Goal: Transaction & Acquisition: Purchase product/service

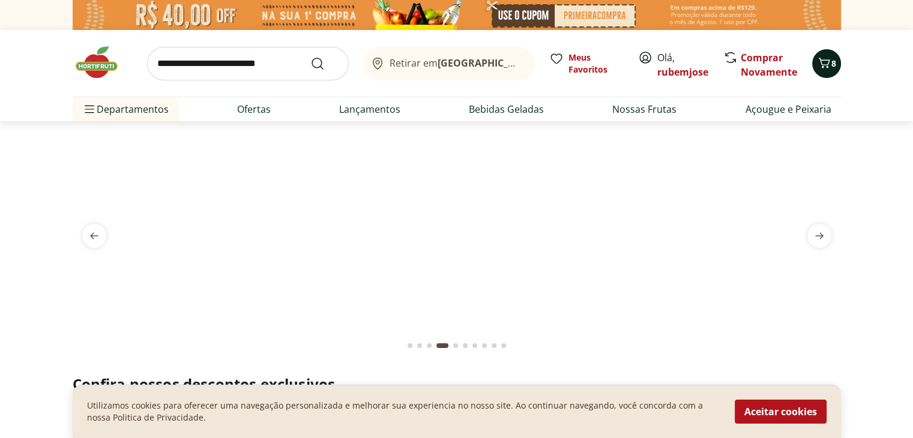
click at [828, 67] on icon "Carrinho" at bounding box center [823, 63] width 11 height 10
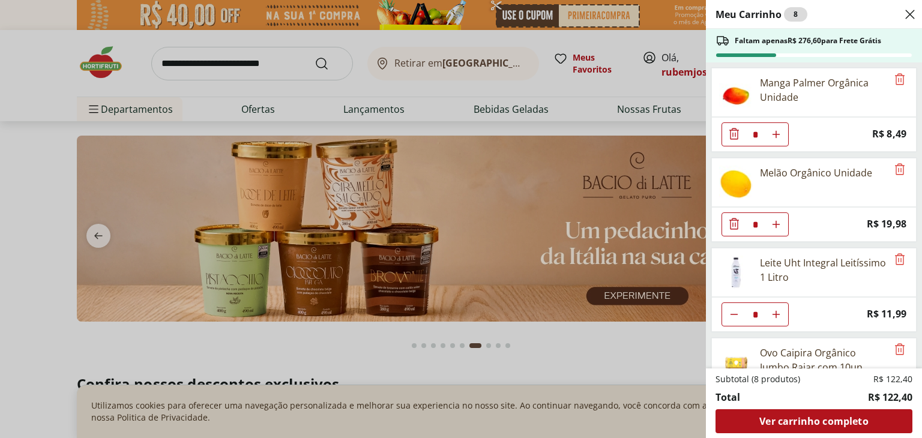
click at [776, 133] on icon "Aumentar Quantidade" at bounding box center [776, 135] width 10 height 10
type input "*"
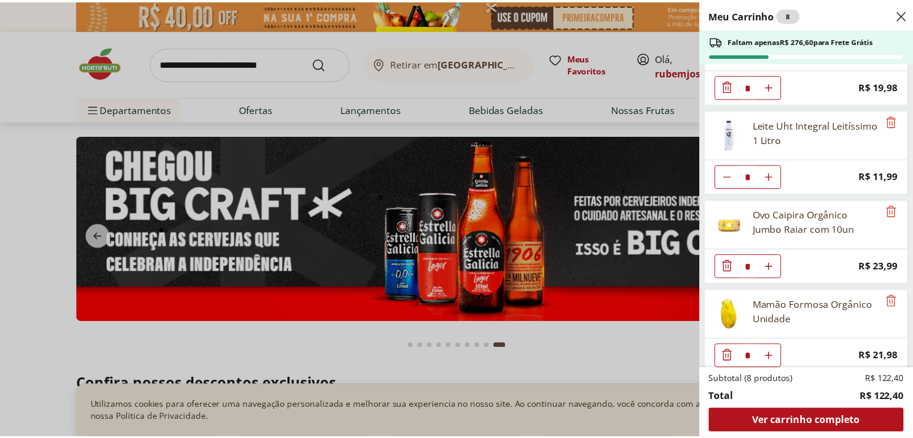
scroll to position [145, 0]
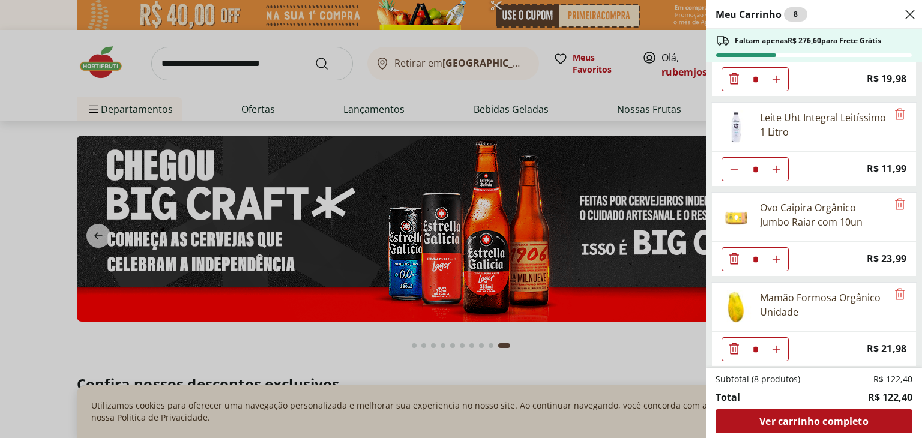
click at [164, 62] on div "Meu Carrinho 8 Faltam apenas R$ 276,60 para Frete Grátis Manga Palmer Orgânica …" at bounding box center [461, 219] width 922 height 438
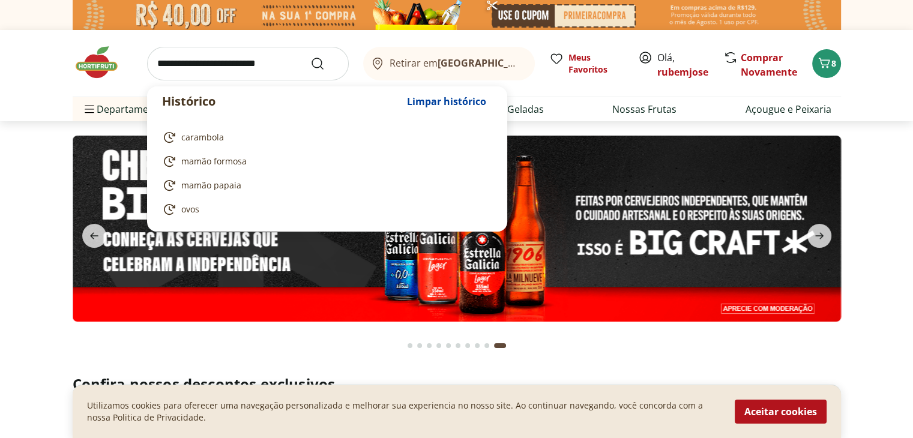
click at [154, 65] on input "search" at bounding box center [248, 64] width 202 height 34
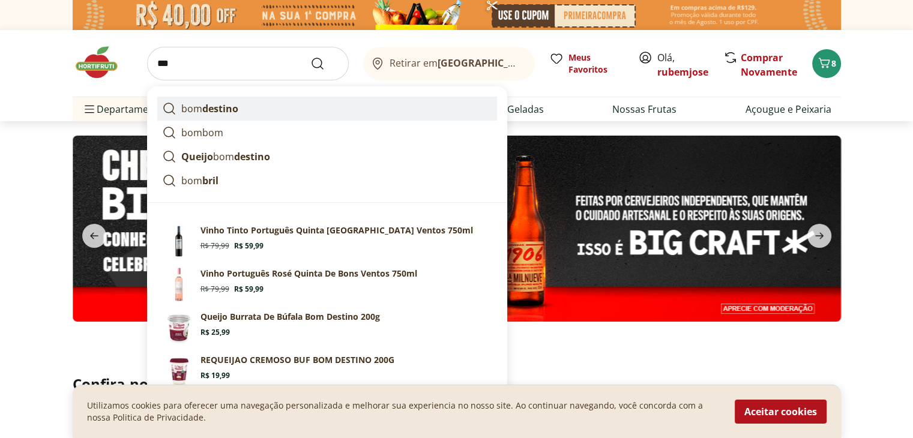
click at [170, 106] on icon at bounding box center [169, 108] width 14 height 14
type input "**********"
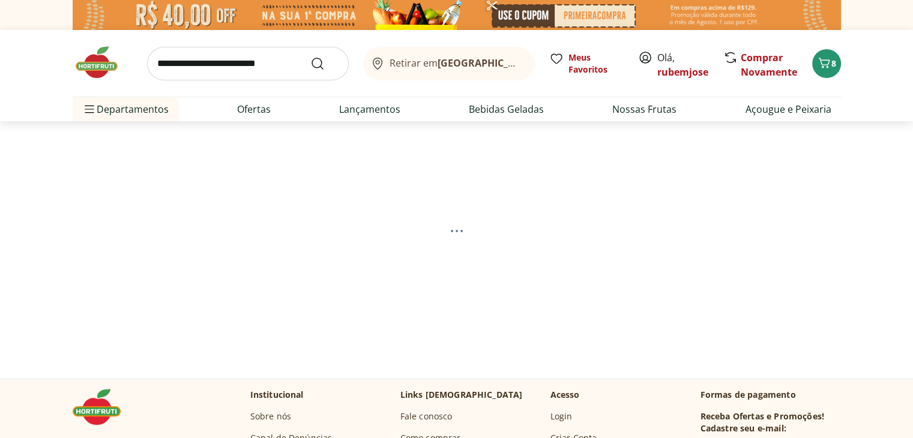
select select "**********"
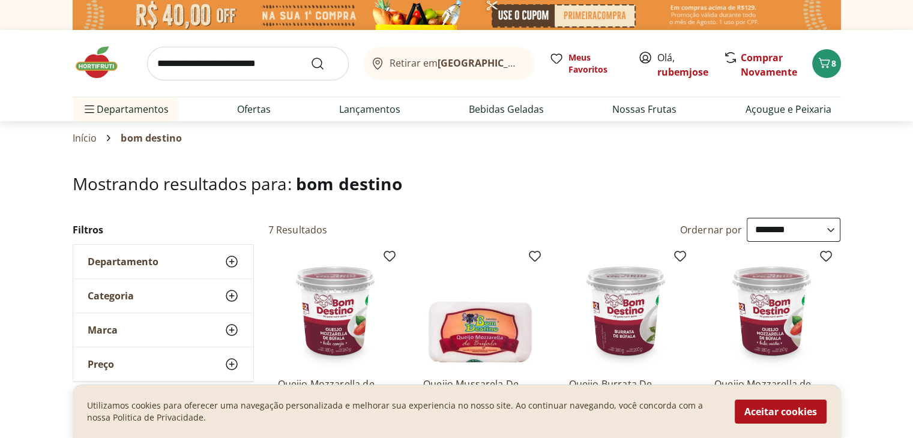
click at [830, 63] on icon "Carrinho" at bounding box center [824, 63] width 14 height 14
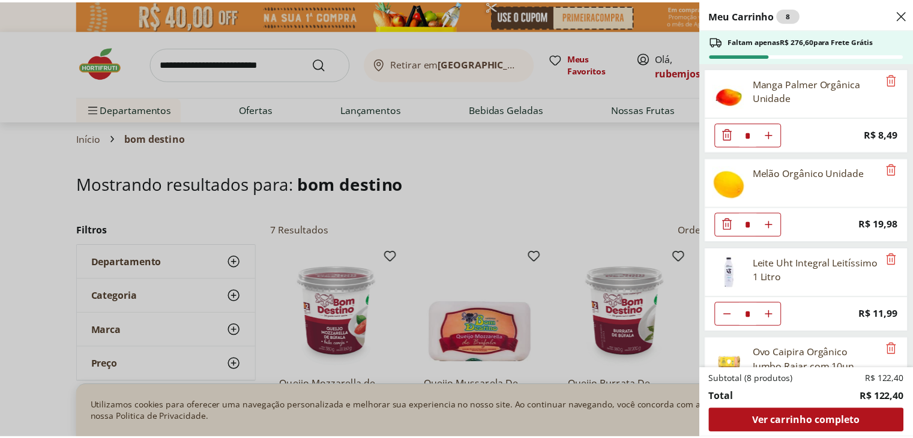
scroll to position [145, 0]
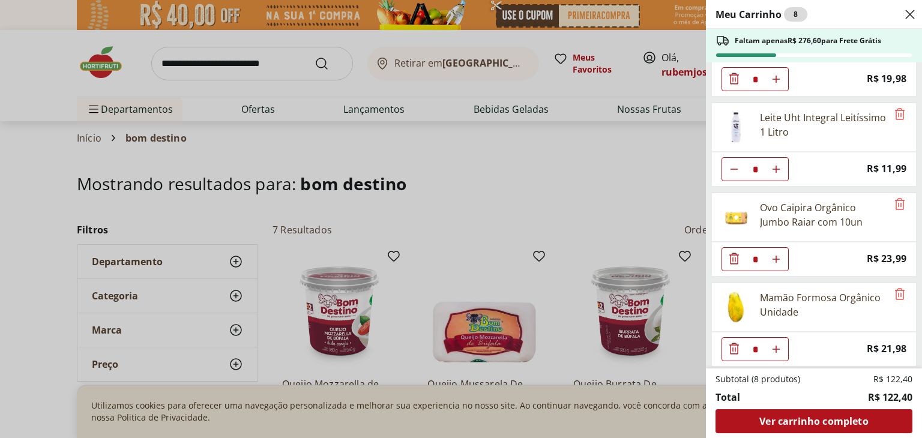
click at [907, 18] on icon "Close" at bounding box center [910, 14] width 14 height 14
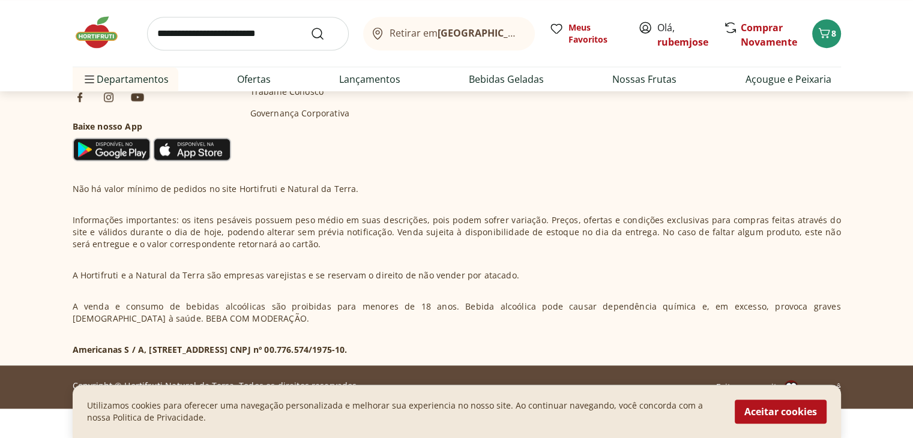
scroll to position [879, 0]
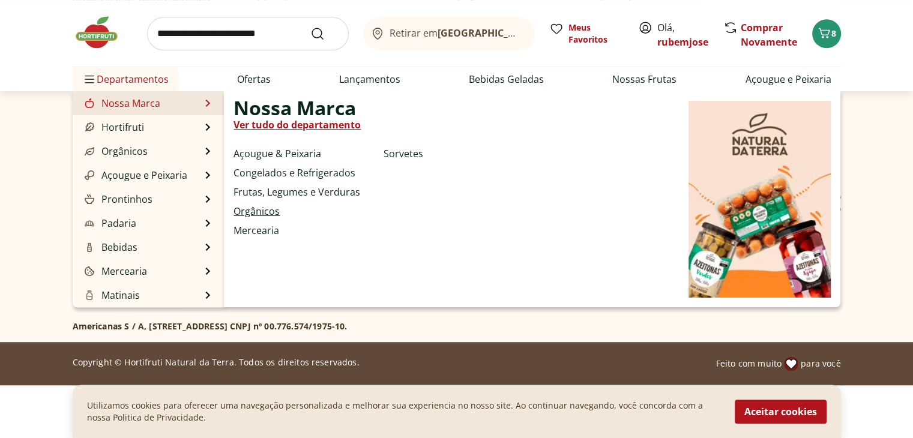
click at [265, 209] on link "Orgânicos" at bounding box center [256, 211] width 46 height 14
select select "**********"
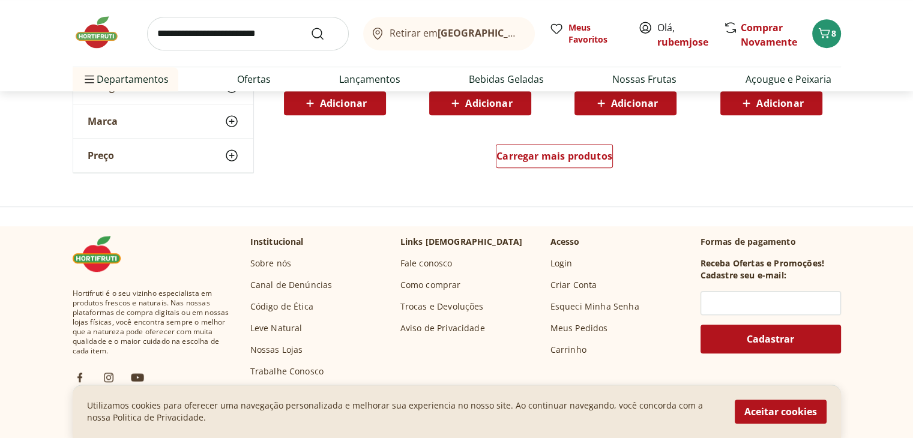
scroll to position [912, 0]
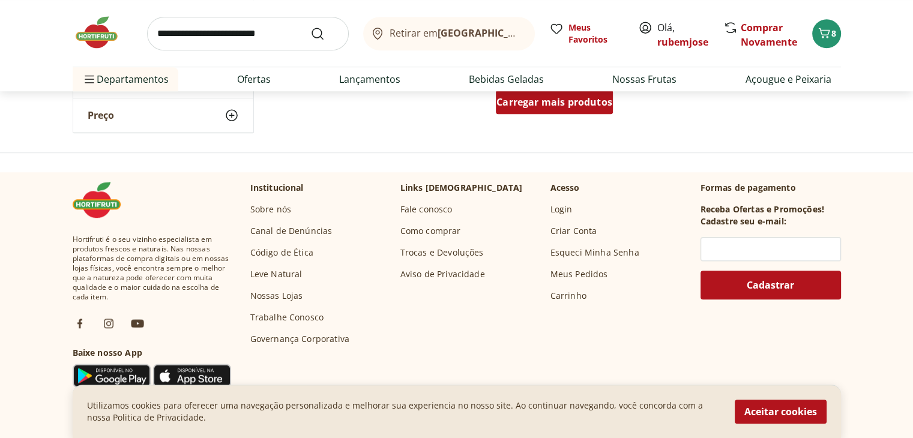
click at [553, 100] on span "Carregar mais produtos" at bounding box center [554, 102] width 116 height 10
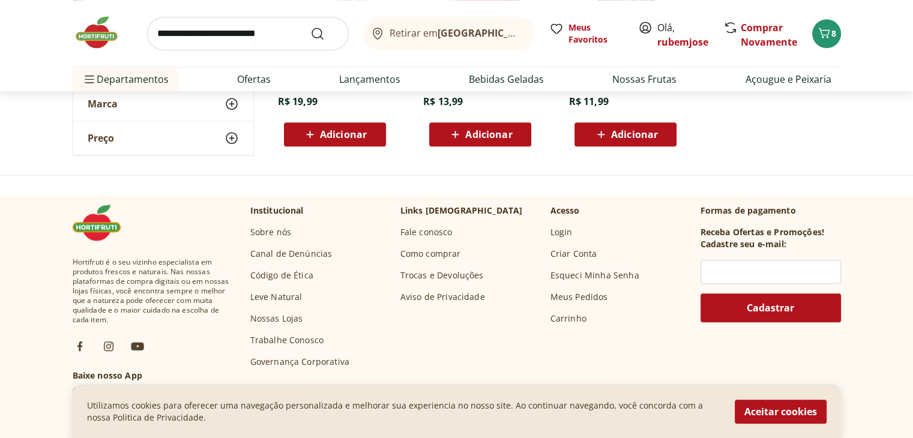
scroll to position [1080, 0]
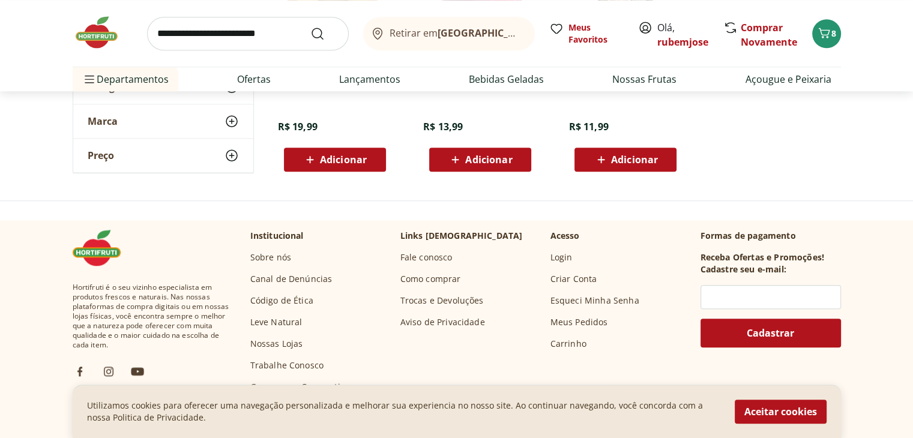
click at [553, 100] on ul "Batata Inglesa Orgânica Natural Da Terra R$ 19,99 Adicionar Beterraba Orgânica …" at bounding box center [554, 54] width 573 height 254
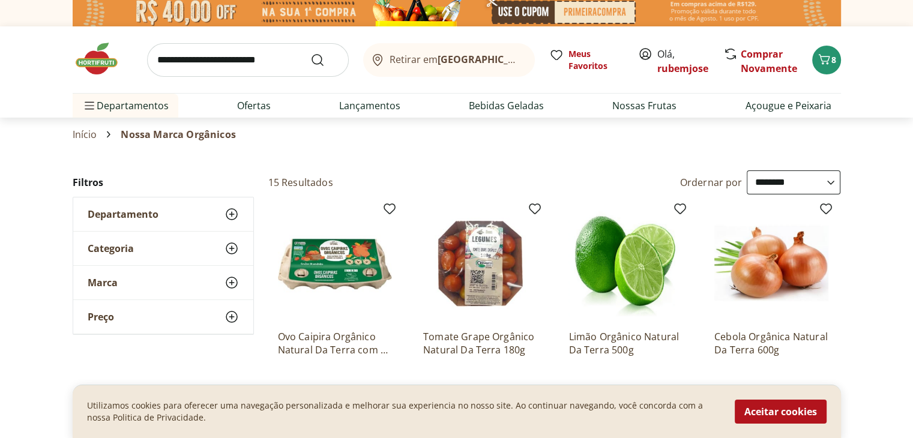
scroll to position [0, 0]
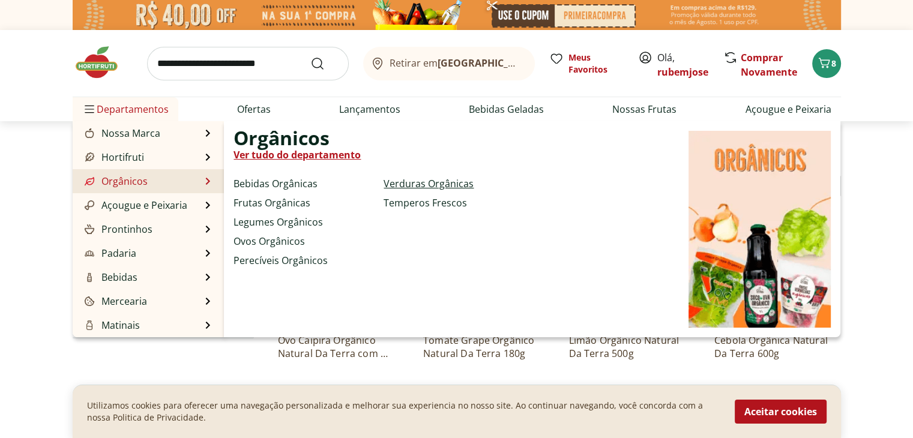
click at [432, 187] on link "Verduras Orgânicas" at bounding box center [428, 183] width 90 height 14
select select "**********"
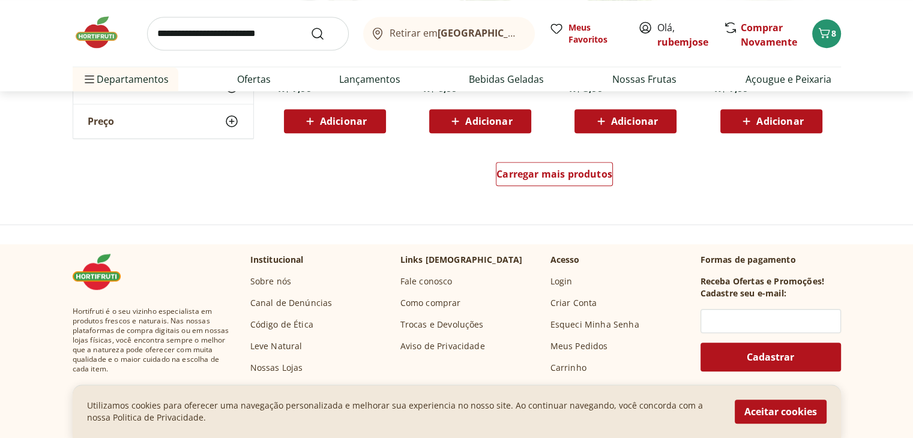
scroll to position [864, 0]
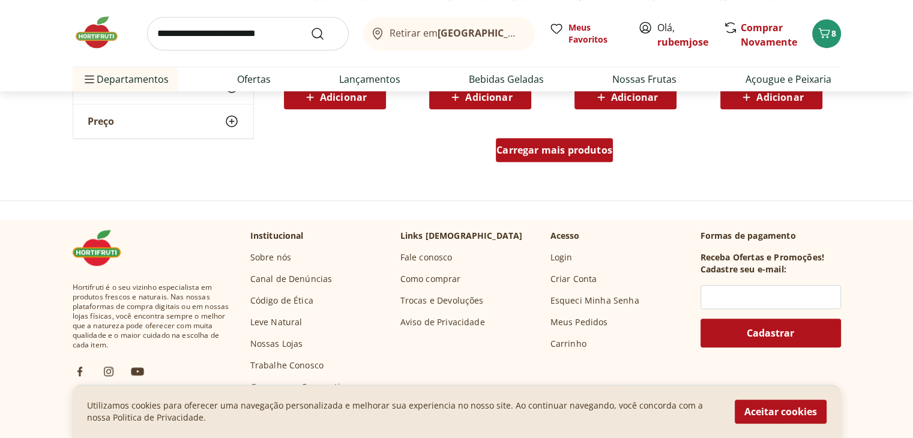
click at [552, 152] on span "Carregar mais produtos" at bounding box center [554, 150] width 116 height 10
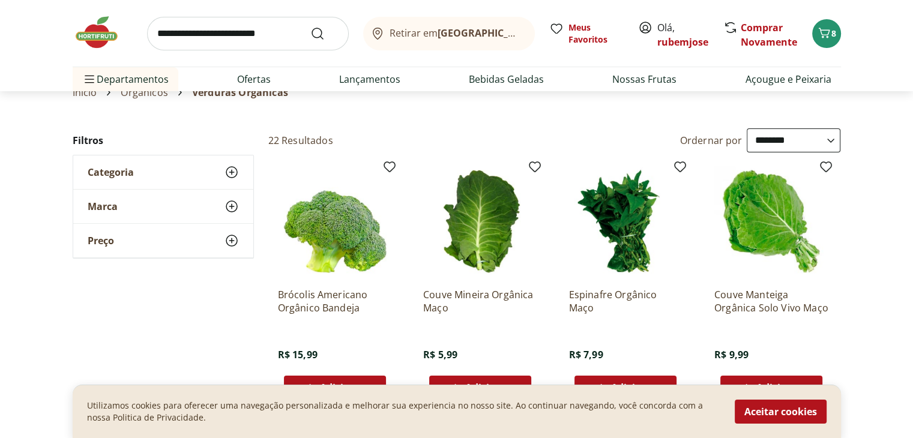
scroll to position [24, 0]
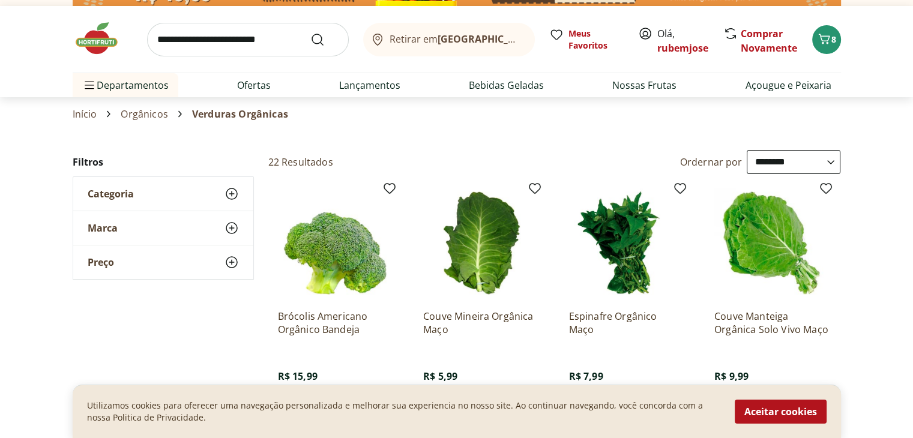
click at [144, 114] on link "Orgânicos" at bounding box center [144, 114] width 47 height 11
select select "**********"
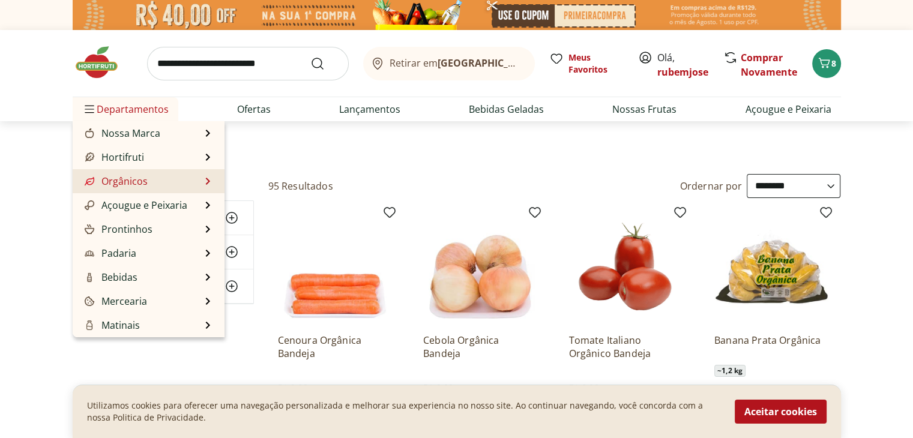
click at [151, 177] on li "Orgânicos Orgânicos Ver tudo do departamento Bebidas Orgânicas Frutas Orgânicas…" at bounding box center [149, 181] width 152 height 24
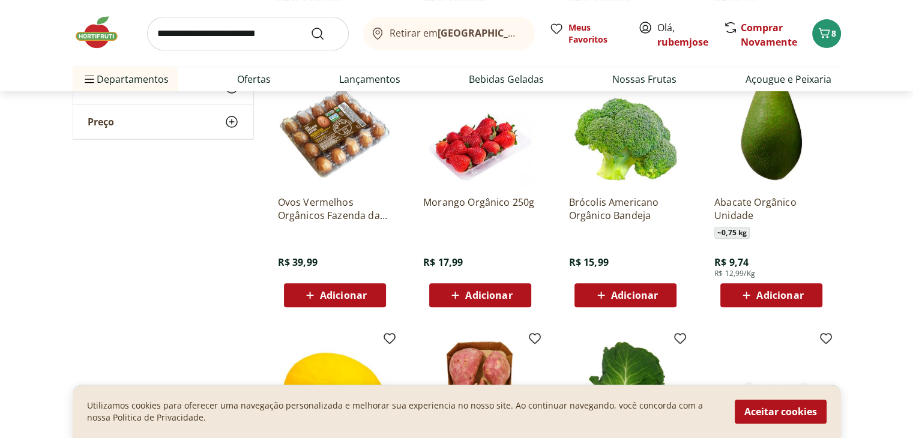
scroll to position [384, 0]
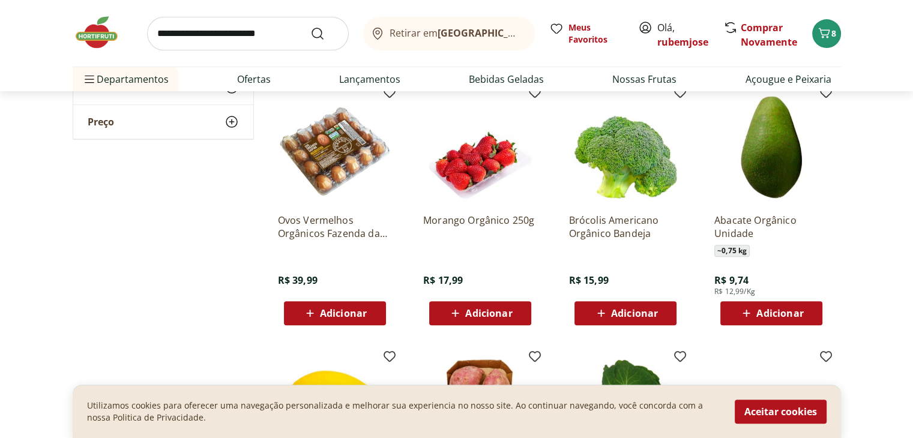
click at [642, 313] on span "Adicionar" at bounding box center [634, 313] width 47 height 10
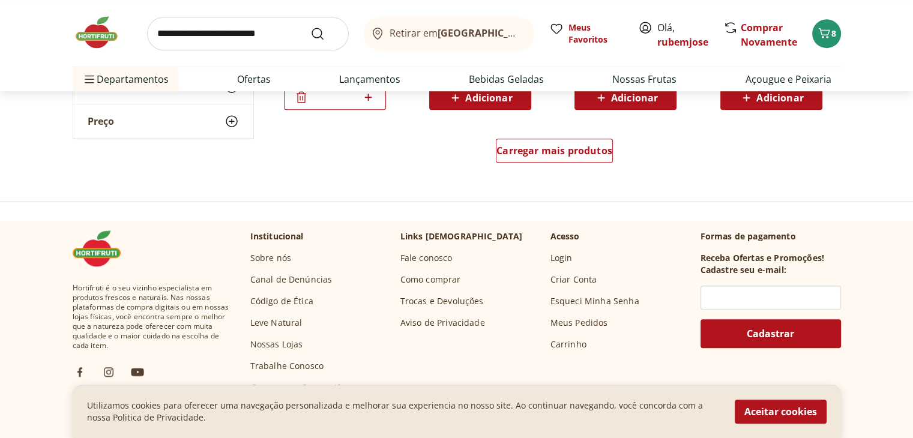
scroll to position [864, 0]
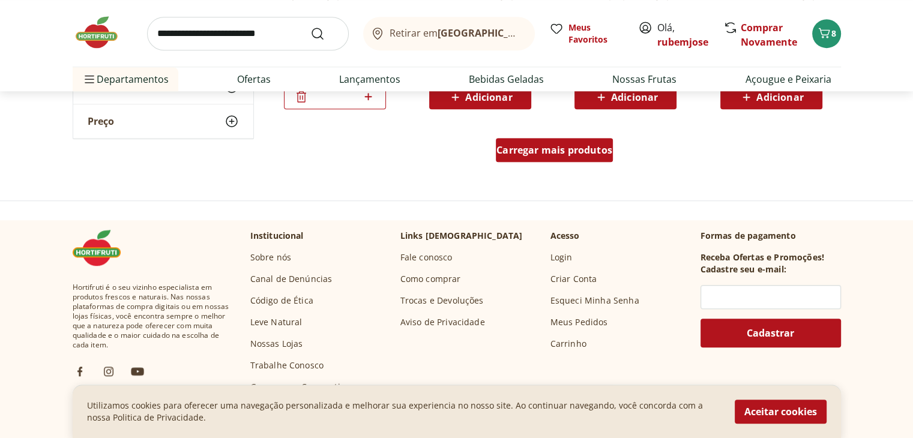
click at [544, 151] on span "Carregar mais produtos" at bounding box center [554, 150] width 116 height 10
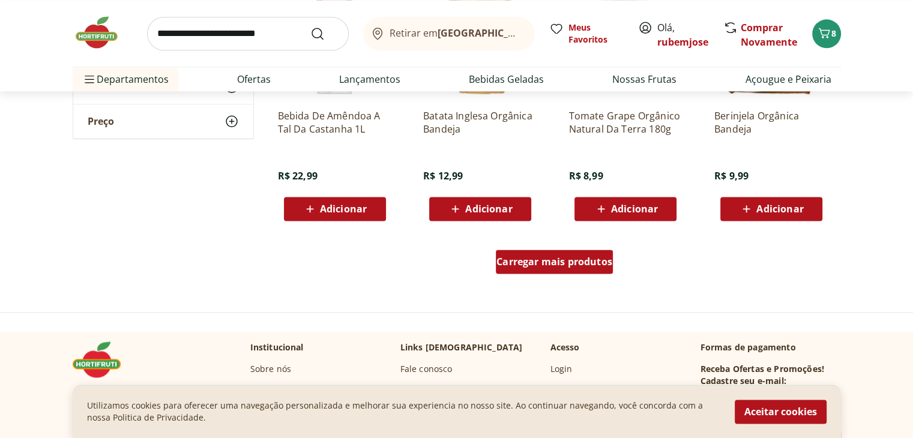
scroll to position [1536, 0]
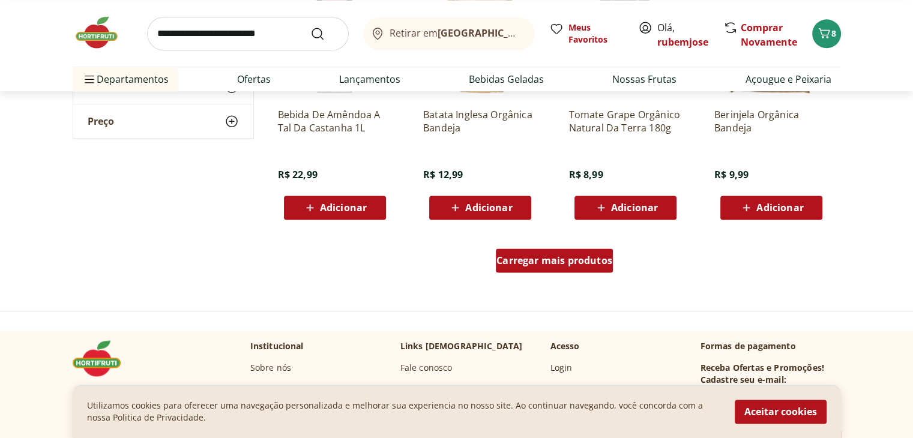
click at [544, 268] on div "Carregar mais produtos" at bounding box center [554, 260] width 117 height 24
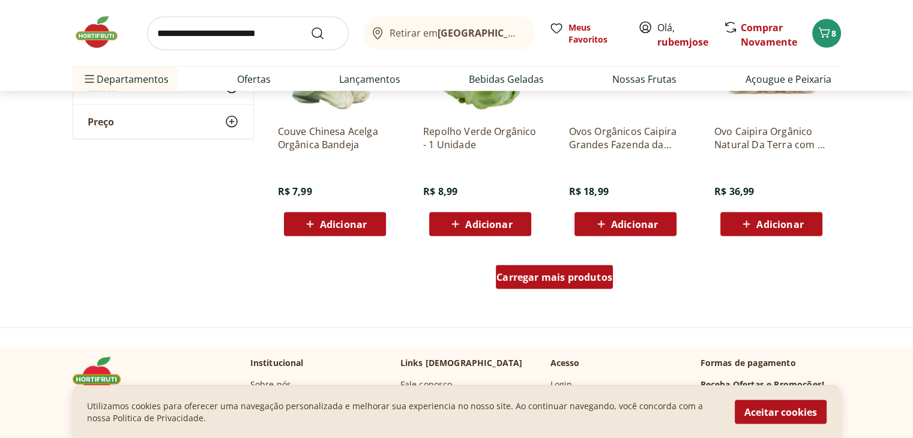
scroll to position [2305, 0]
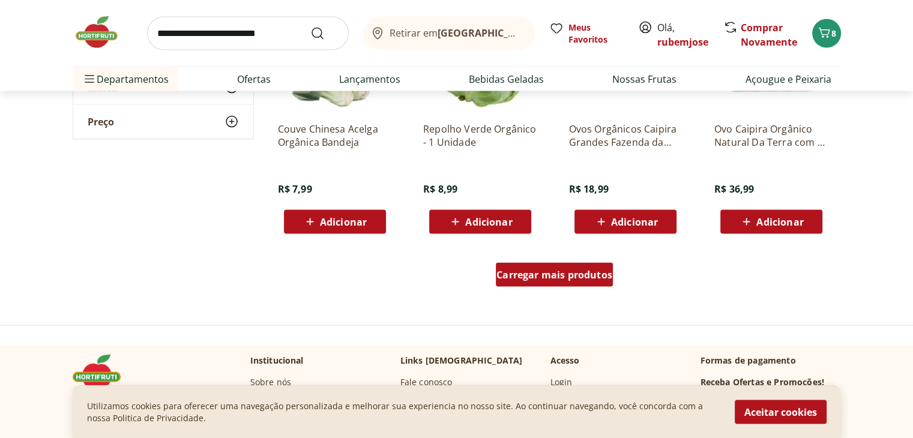
click at [544, 270] on span "Carregar mais produtos" at bounding box center [554, 275] width 116 height 10
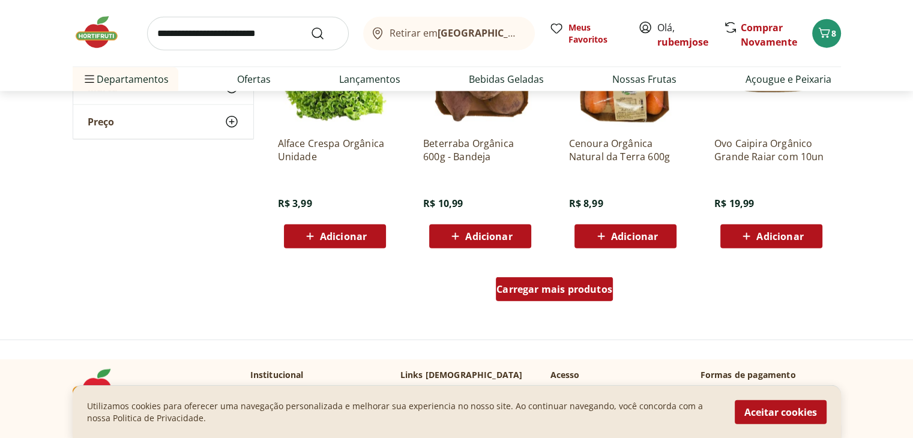
scroll to position [3097, 0]
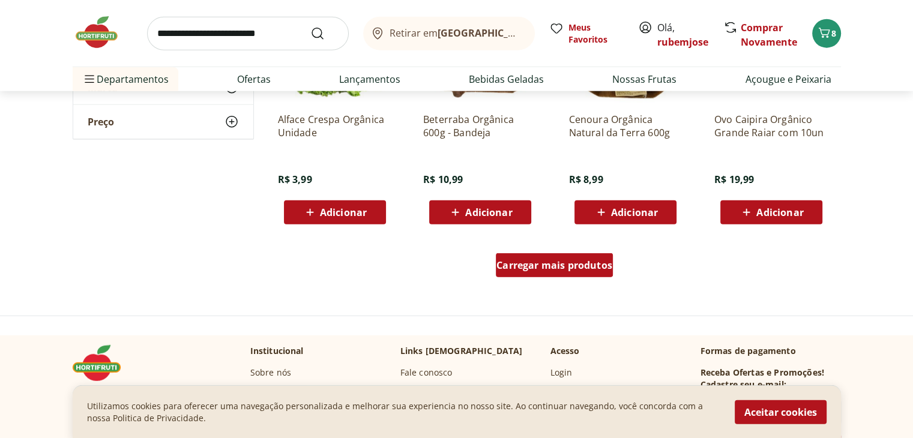
click at [544, 268] on span "Carregar mais produtos" at bounding box center [554, 265] width 116 height 10
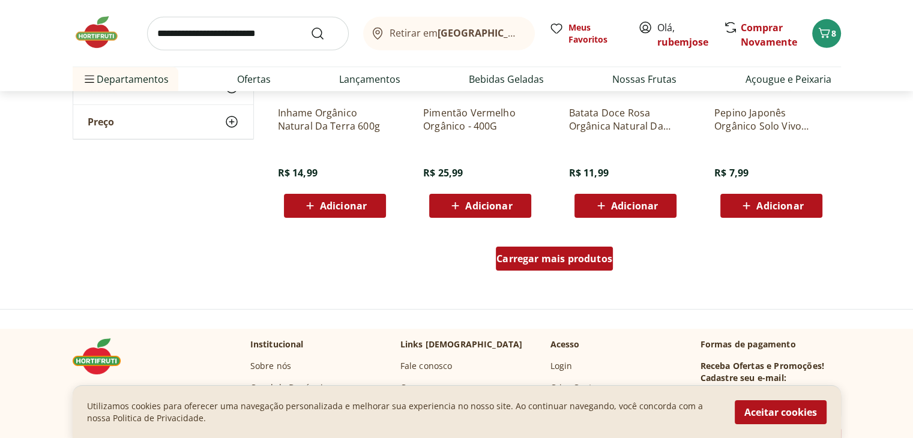
scroll to position [3913, 0]
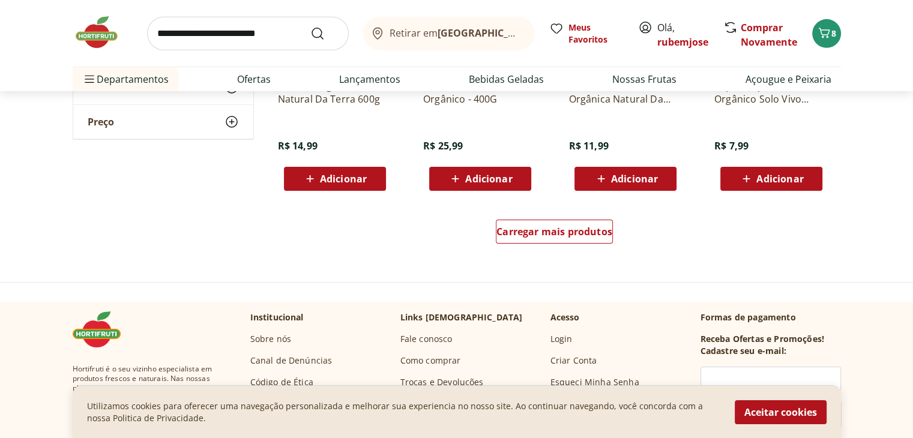
click at [544, 257] on div "Carregar mais produtos" at bounding box center [554, 234] width 582 height 58
click at [547, 233] on span "Carregar mais produtos" at bounding box center [554, 232] width 116 height 10
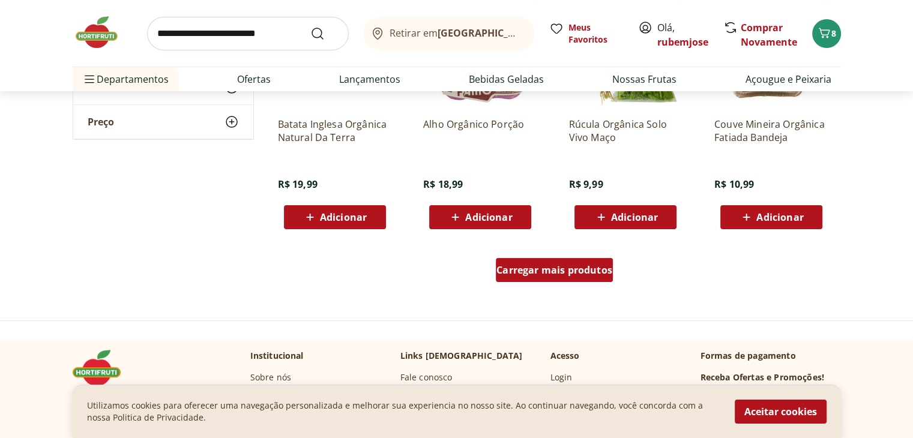
scroll to position [4681, 0]
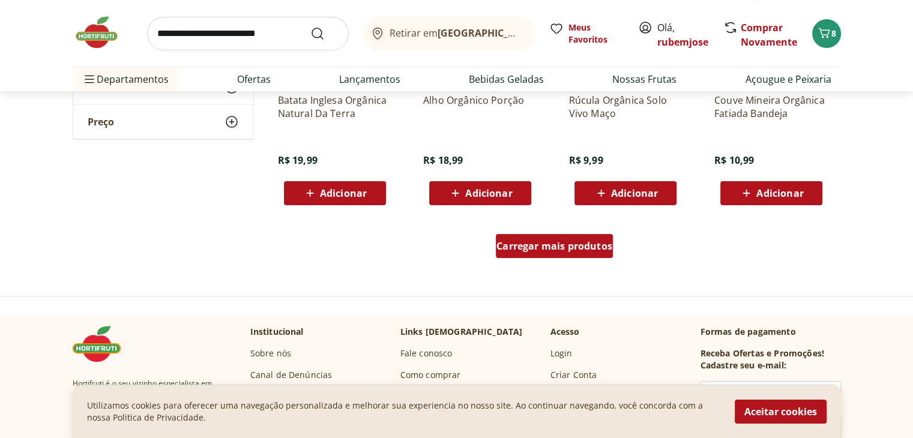
click at [547, 234] on div "Carregar mais produtos" at bounding box center [554, 246] width 117 height 24
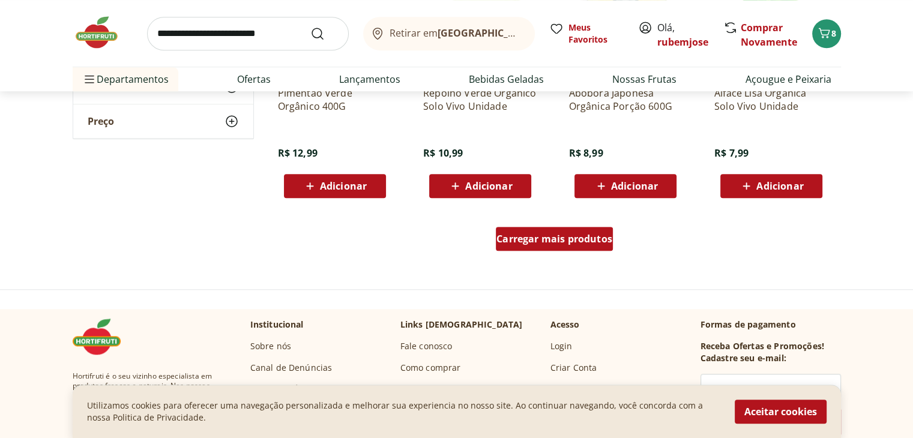
scroll to position [5473, 0]
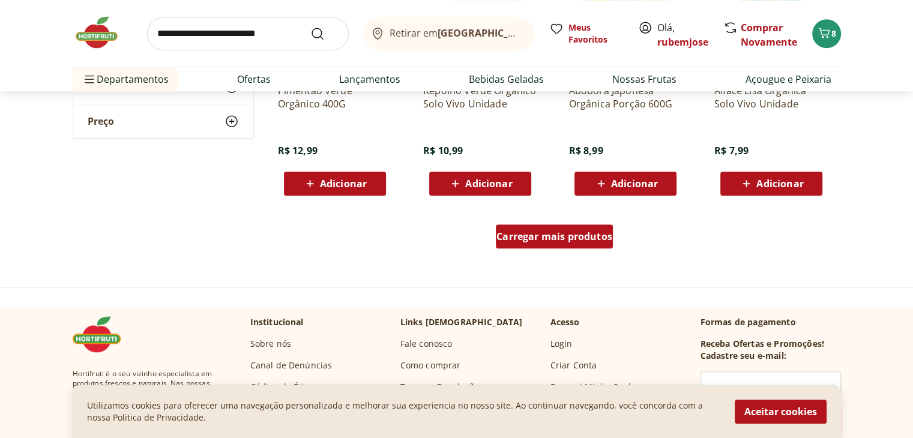
click at [547, 233] on span "Carregar mais produtos" at bounding box center [554, 237] width 116 height 10
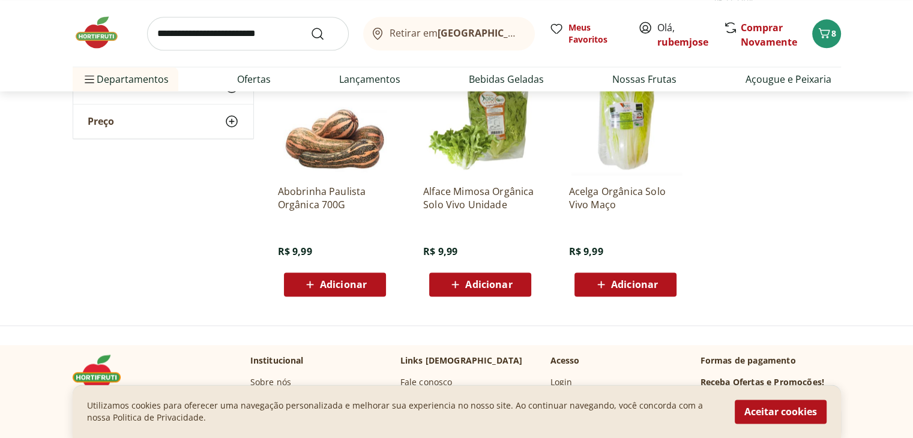
scroll to position [6313, 0]
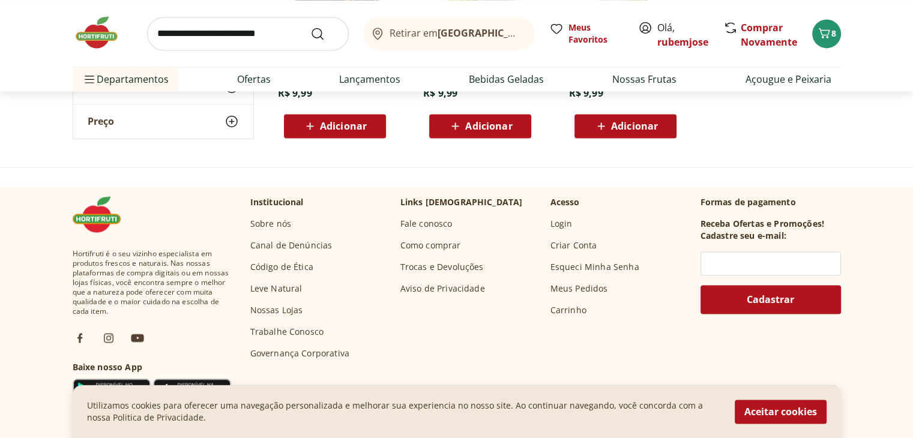
click at [425, 221] on link "Fale conosco" at bounding box center [426, 224] width 52 height 12
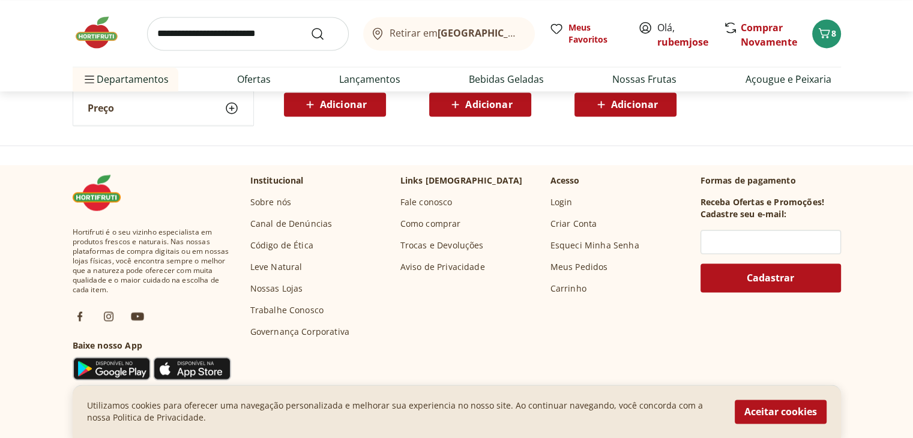
scroll to position [6337, 0]
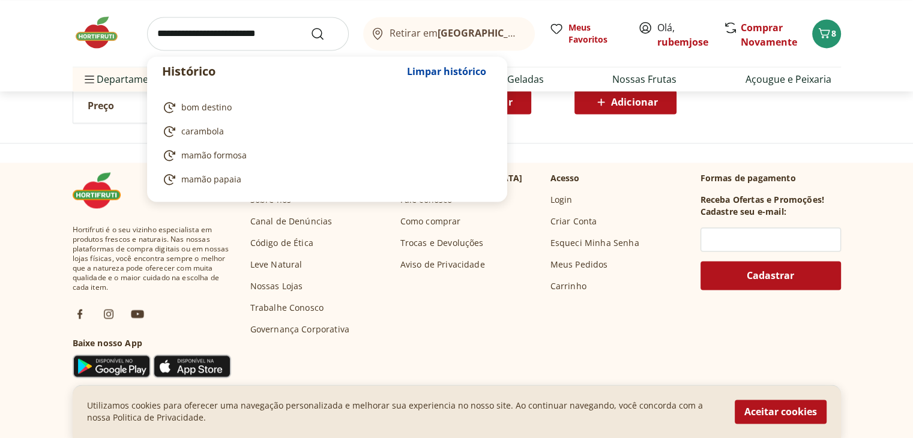
click at [193, 26] on input "search" at bounding box center [248, 34] width 202 height 34
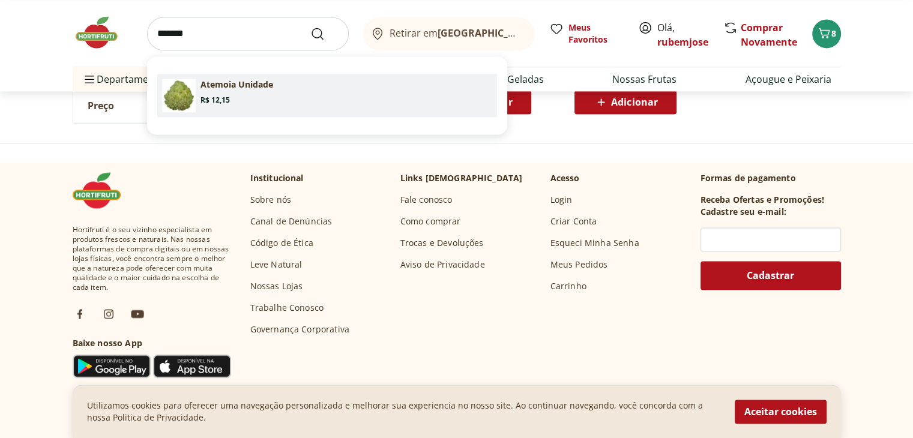
click at [173, 101] on img at bounding box center [179, 96] width 34 height 34
type input "**********"
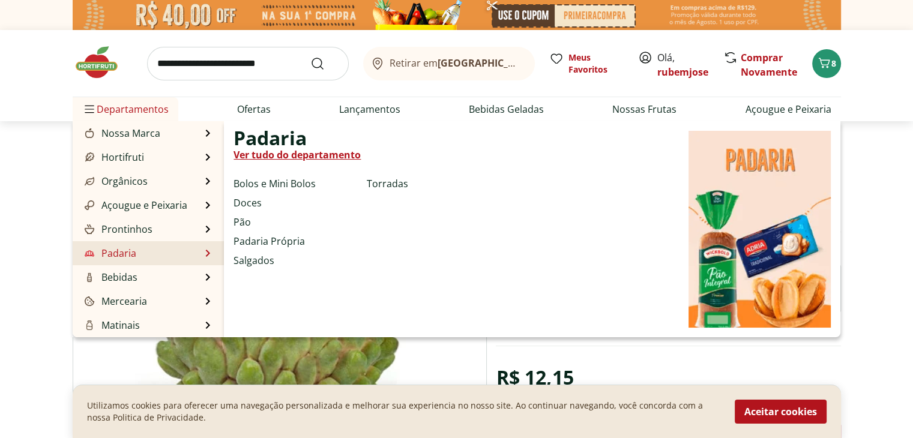
click at [121, 255] on link "Padaria" at bounding box center [109, 253] width 54 height 14
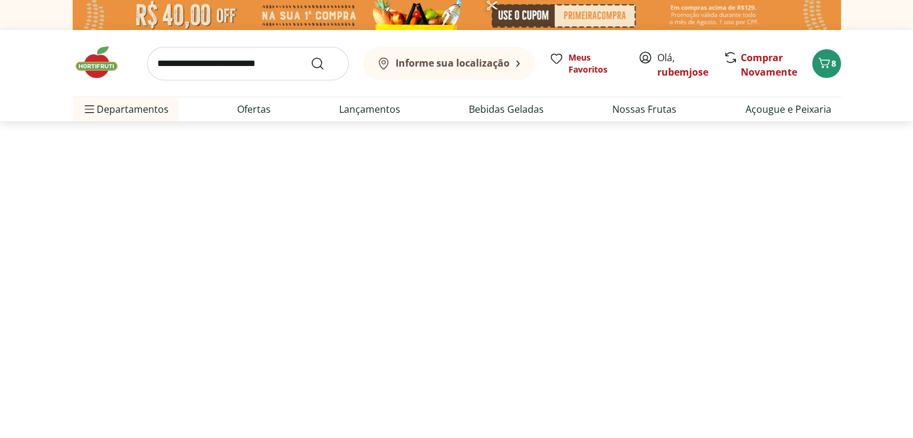
select select "**********"
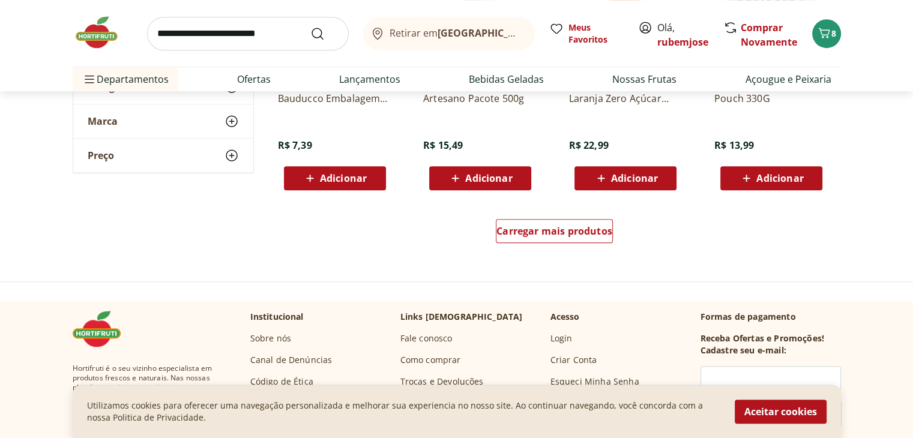
scroll to position [816, 0]
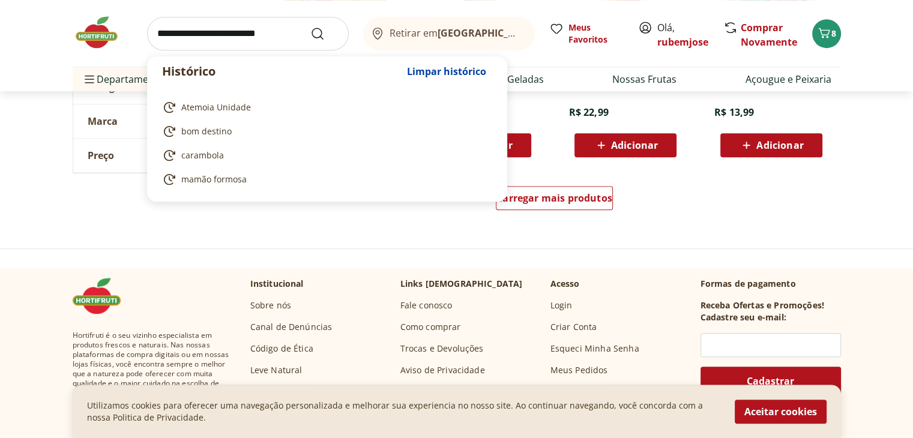
click at [154, 35] on input "search" at bounding box center [248, 34] width 202 height 34
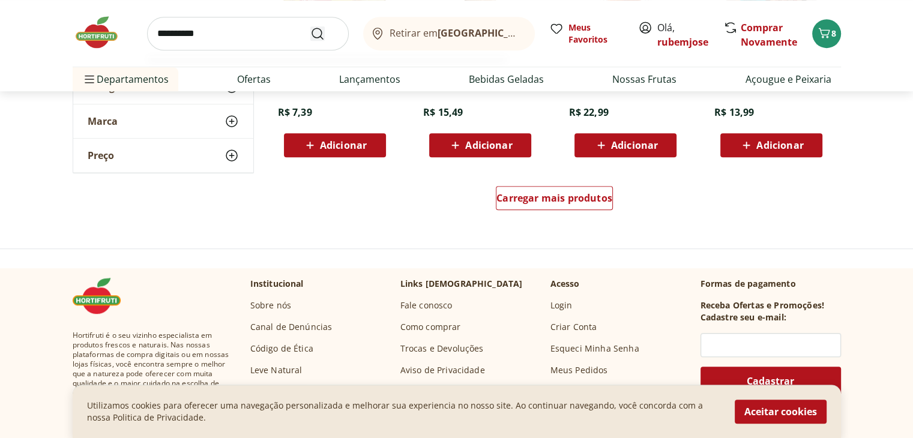
type input "**********"
click at [317, 32] on icon "Submit Search" at bounding box center [317, 33] width 14 height 14
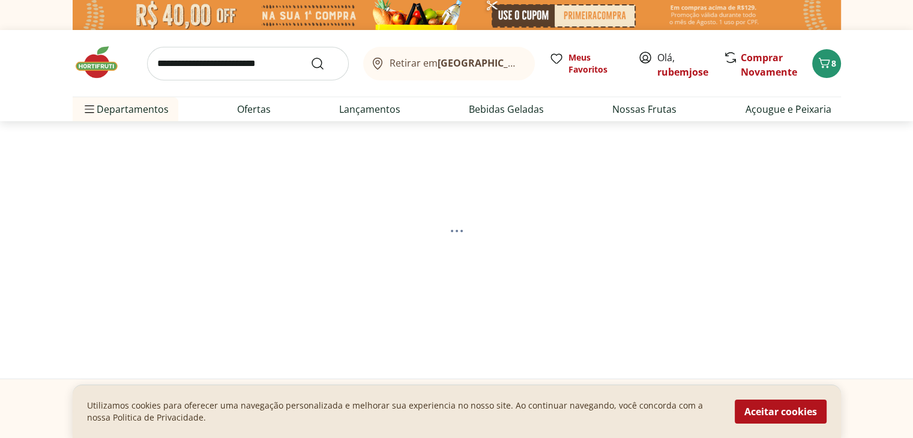
select select "**********"
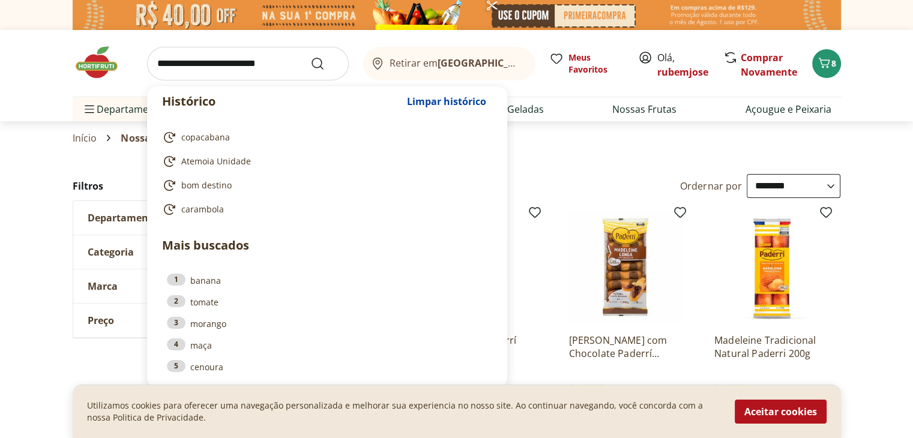
click at [152, 61] on input "search" at bounding box center [248, 64] width 202 height 34
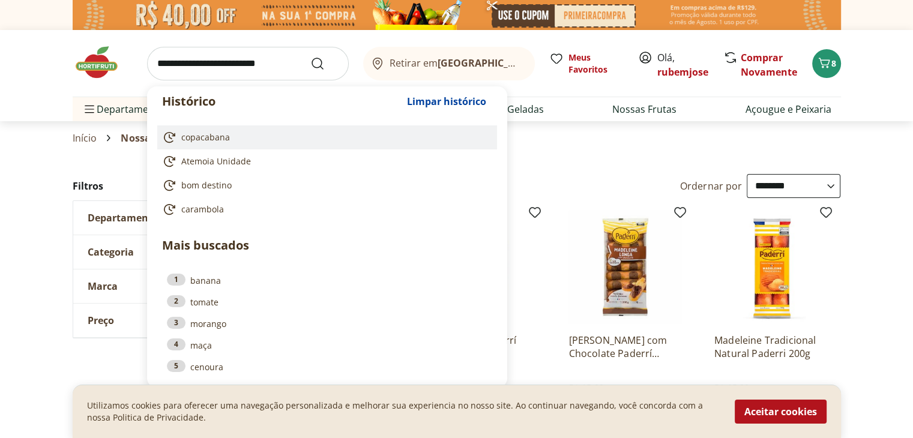
click at [197, 142] on span "copacabana" at bounding box center [205, 137] width 49 height 12
type input "**********"
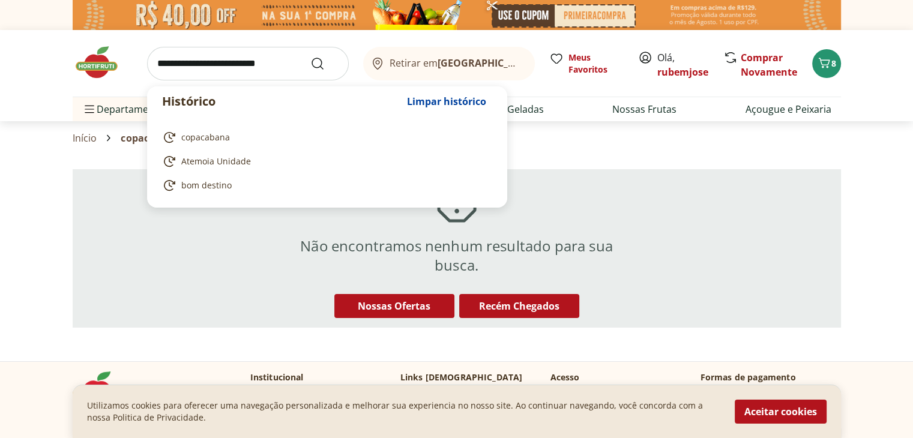
click at [154, 67] on input "search" at bounding box center [248, 64] width 202 height 34
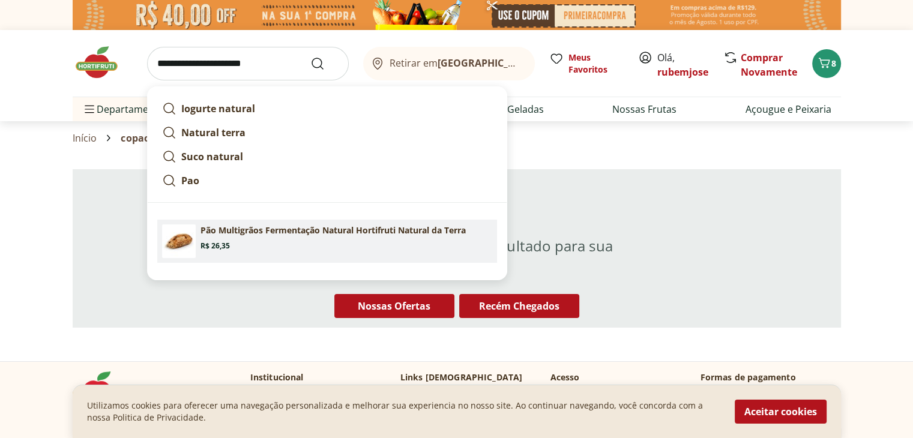
click at [295, 232] on p "Pão Multigrãos Fermentação Natural Hortifruti Natural da Terra" at bounding box center [332, 230] width 265 height 12
type input "**********"
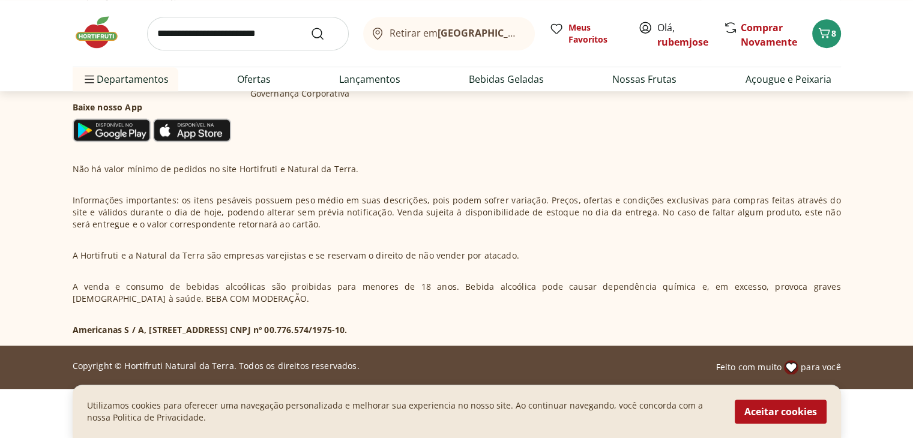
scroll to position [725, 0]
